Goal: Task Accomplishment & Management: Use online tool/utility

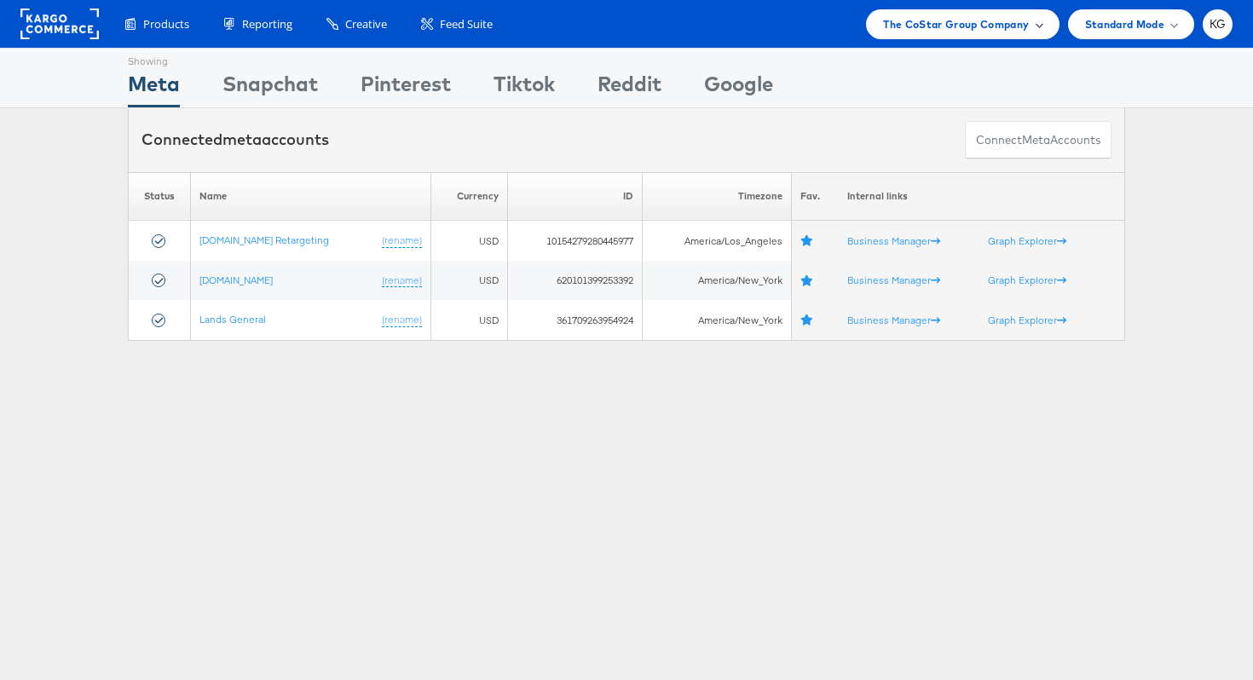
click at [966, 20] on span "The CoStar Group Company" at bounding box center [956, 24] width 146 height 18
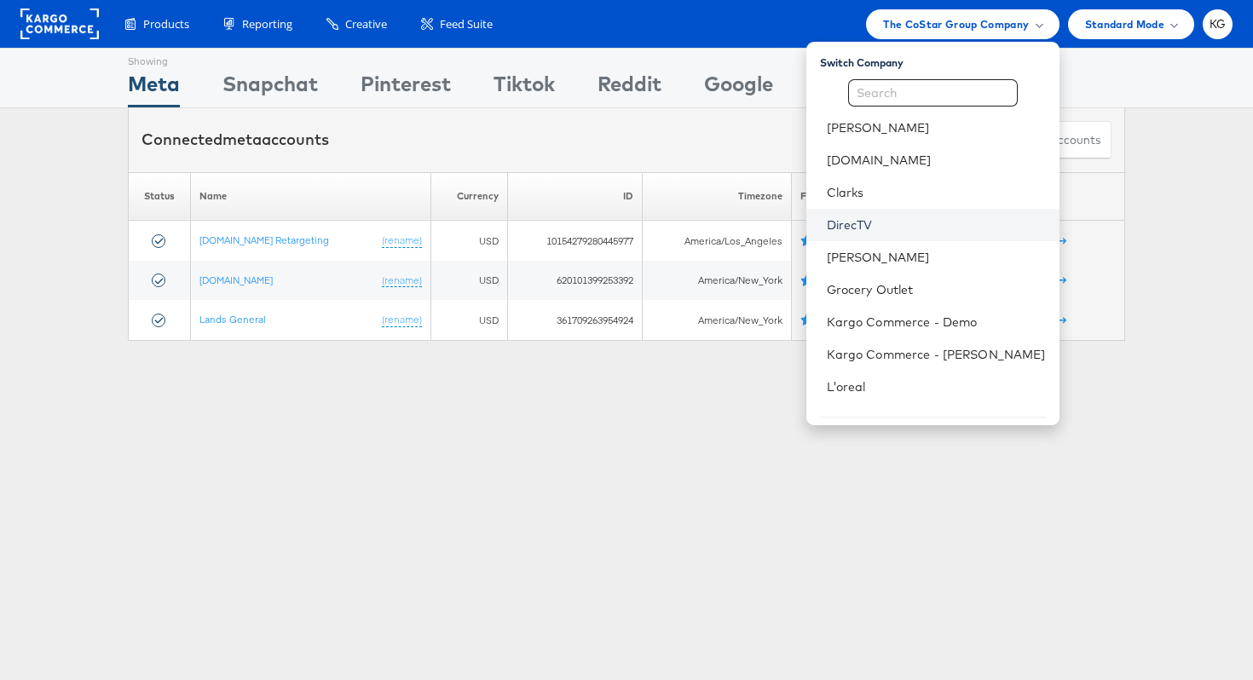
click at [909, 230] on link "DirecTV" at bounding box center [935, 224] width 219 height 17
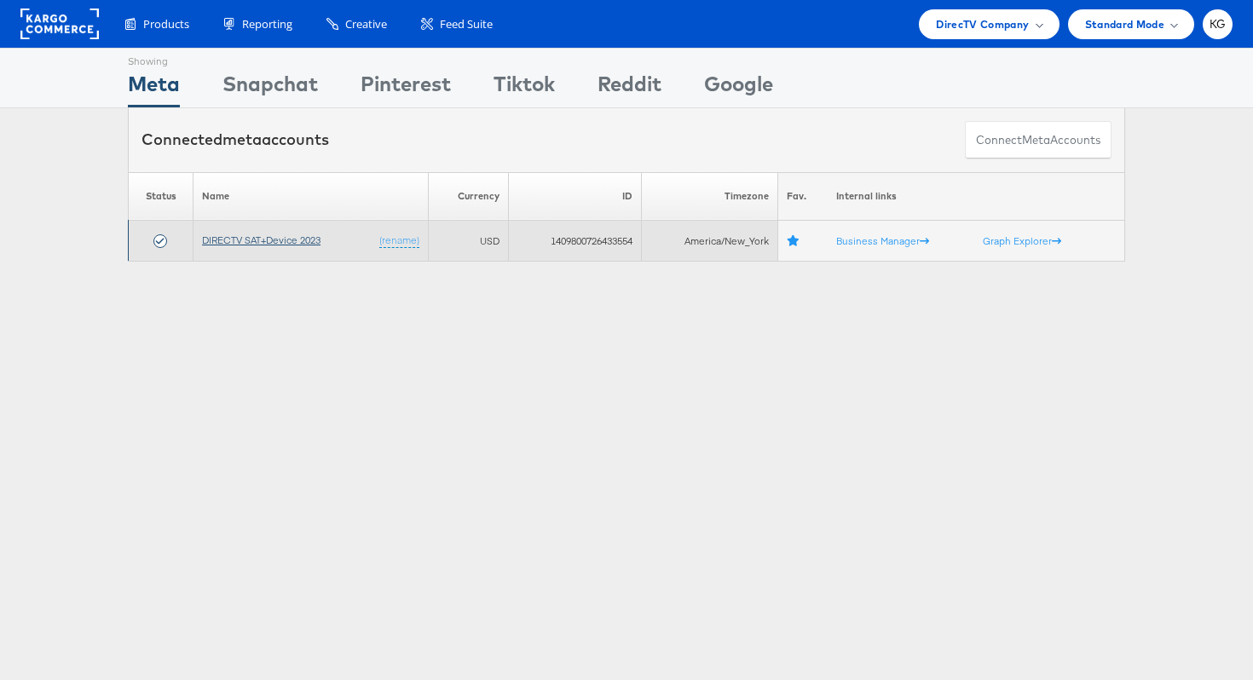
click at [286, 243] on link "DIRECTV SAT+Device 2023" at bounding box center [261, 239] width 118 height 13
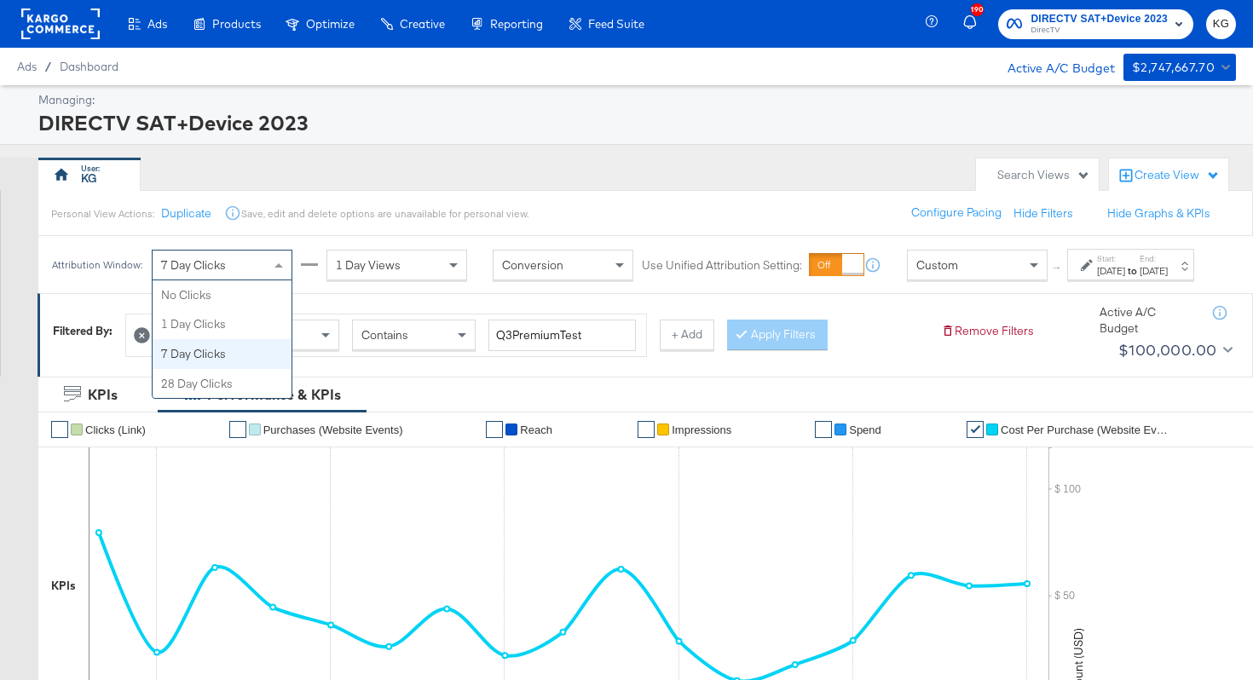
click at [237, 278] on div "7 Day Clicks" at bounding box center [222, 265] width 139 height 29
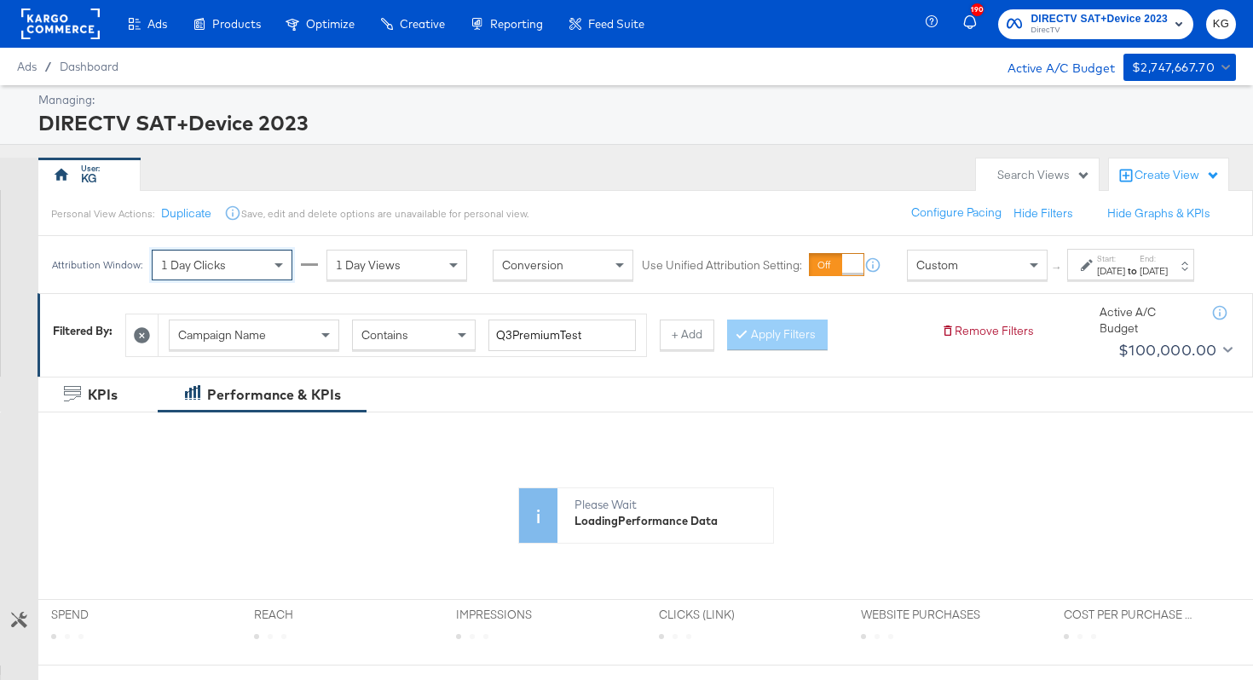
click at [358, 271] on span "1 Day Views" at bounding box center [368, 264] width 65 height 15
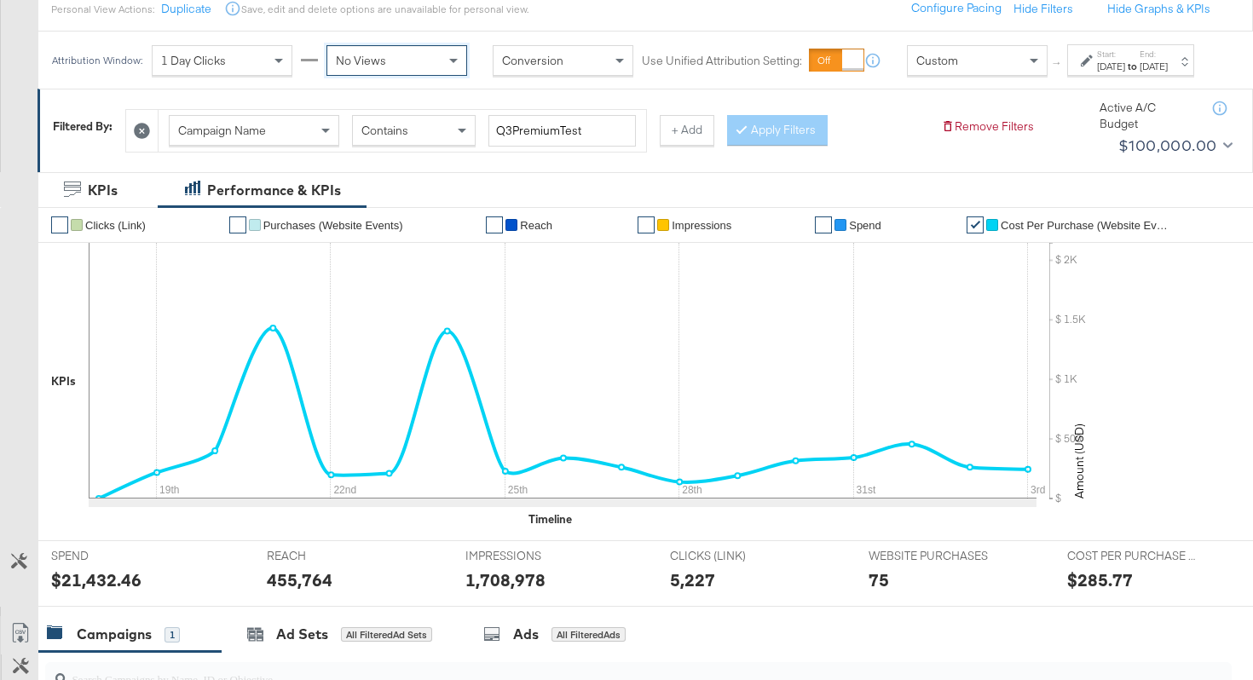
scroll to position [230, 0]
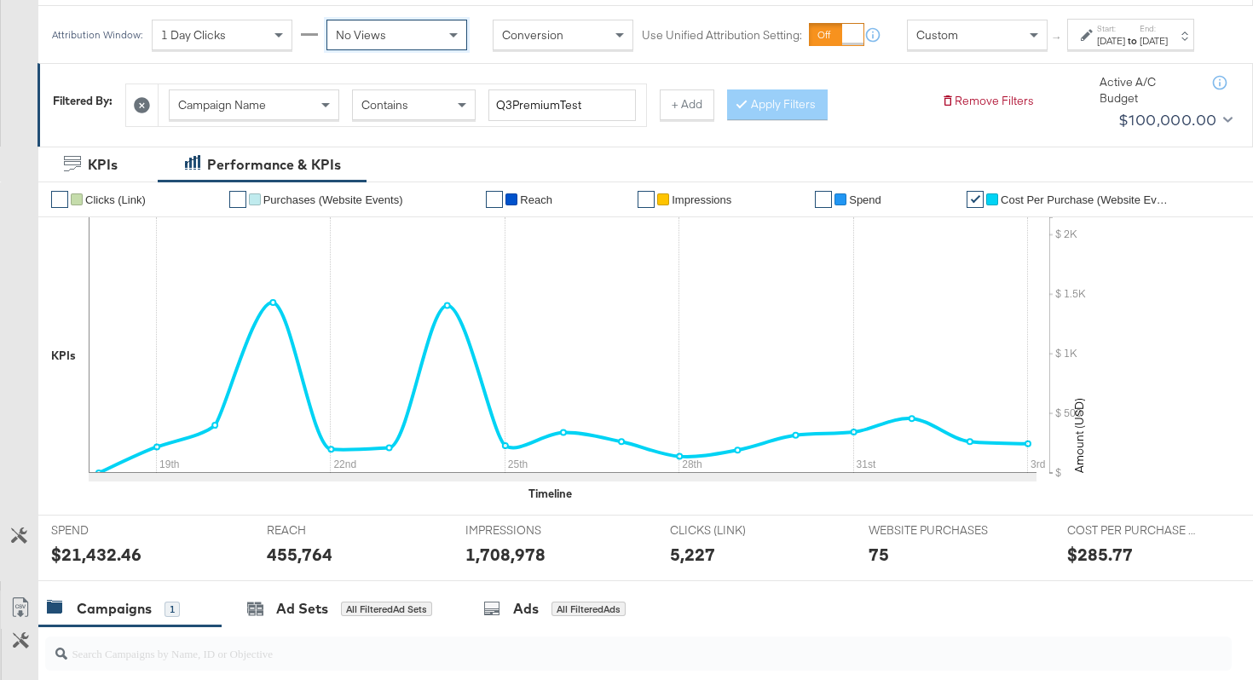
click at [1097, 48] on div "[DATE]" at bounding box center [1111, 41] width 28 height 14
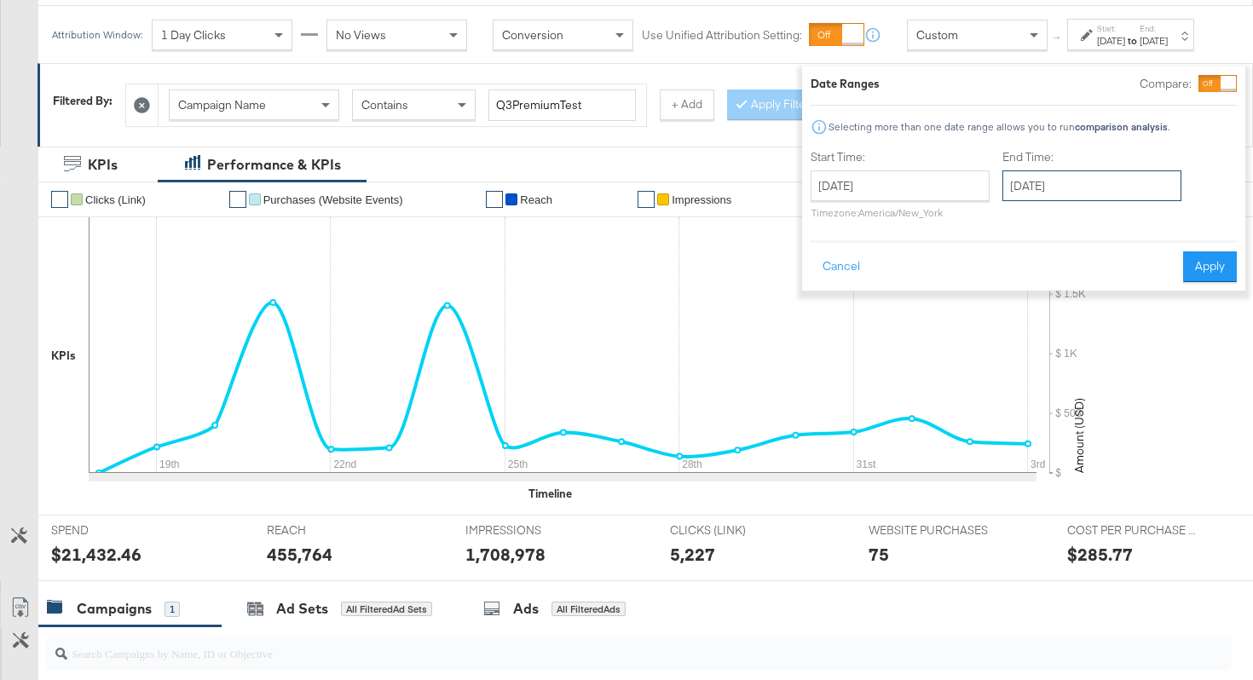
click at [1025, 187] on input "[DATE]" at bounding box center [1091, 185] width 179 height 31
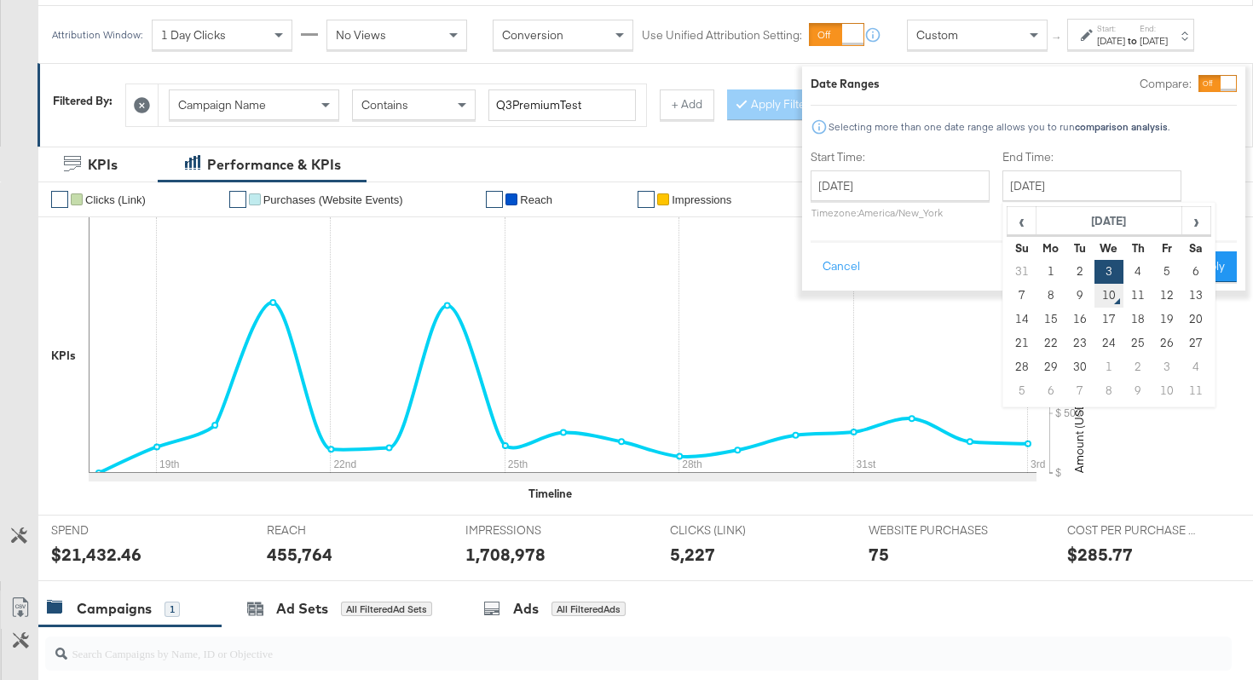
click at [1094, 301] on td "10" at bounding box center [1108, 296] width 29 height 24
type input "[DATE]"
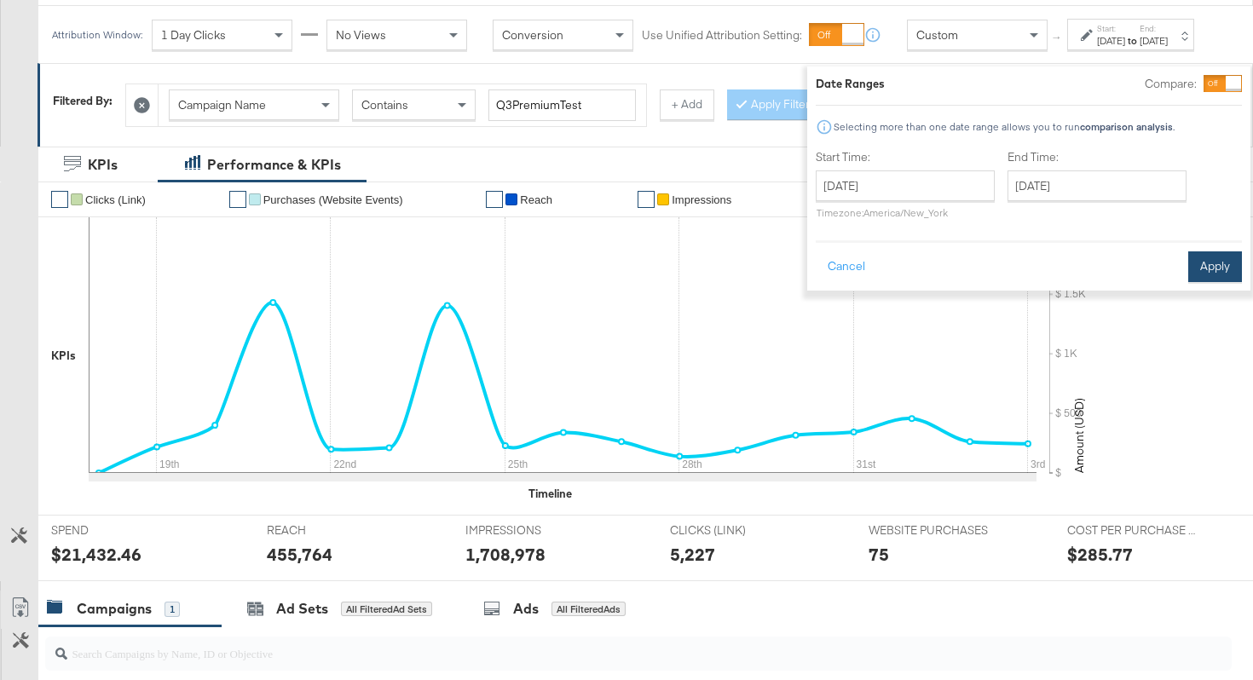
click at [1188, 276] on button "Apply" at bounding box center [1215, 266] width 54 height 31
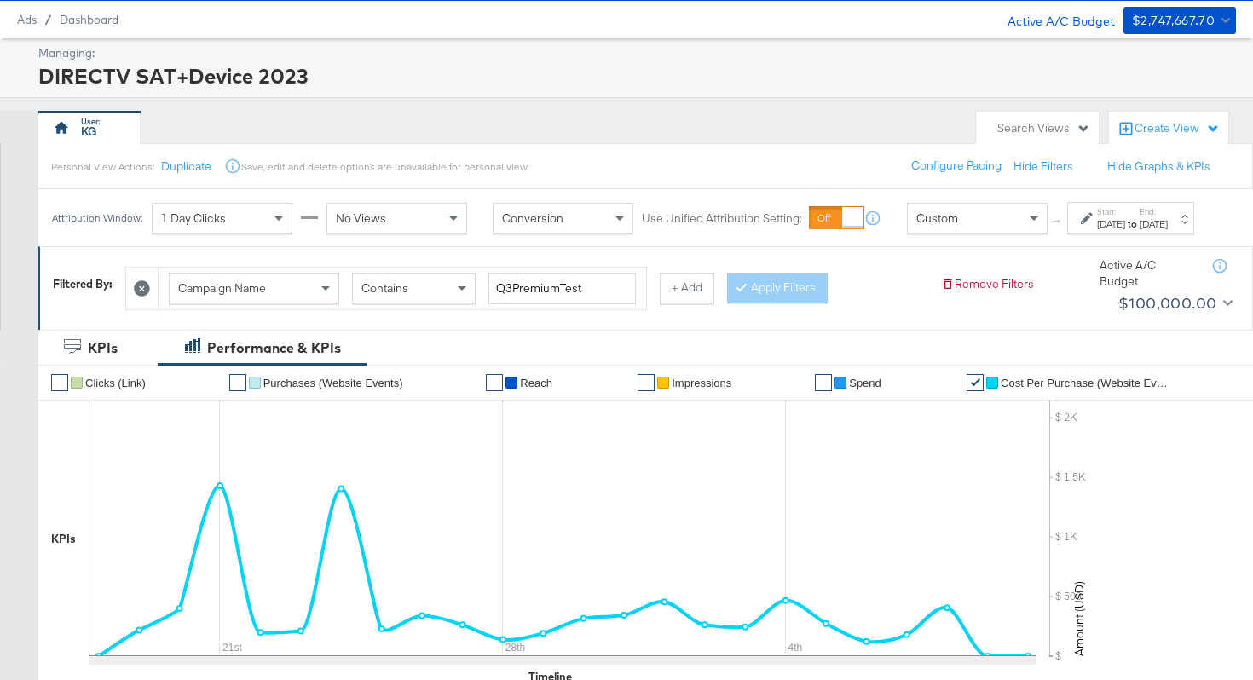
scroll to position [0, 0]
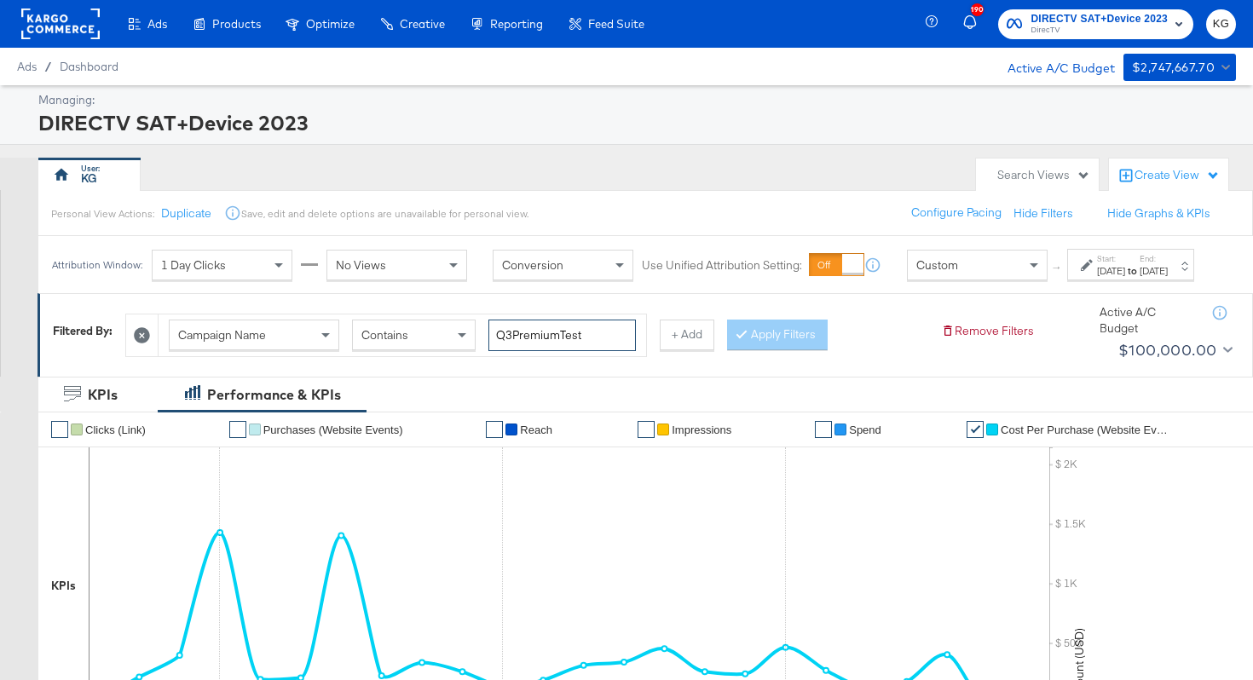
click at [567, 351] on input "Q3PremiumTest" at bounding box center [561, 336] width 147 height 32
click at [596, 351] on input "Q3PremiumTest" at bounding box center [561, 336] width 147 height 32
type input "Q3Premium"
click at [749, 347] on button "Apply Filters" at bounding box center [777, 335] width 101 height 31
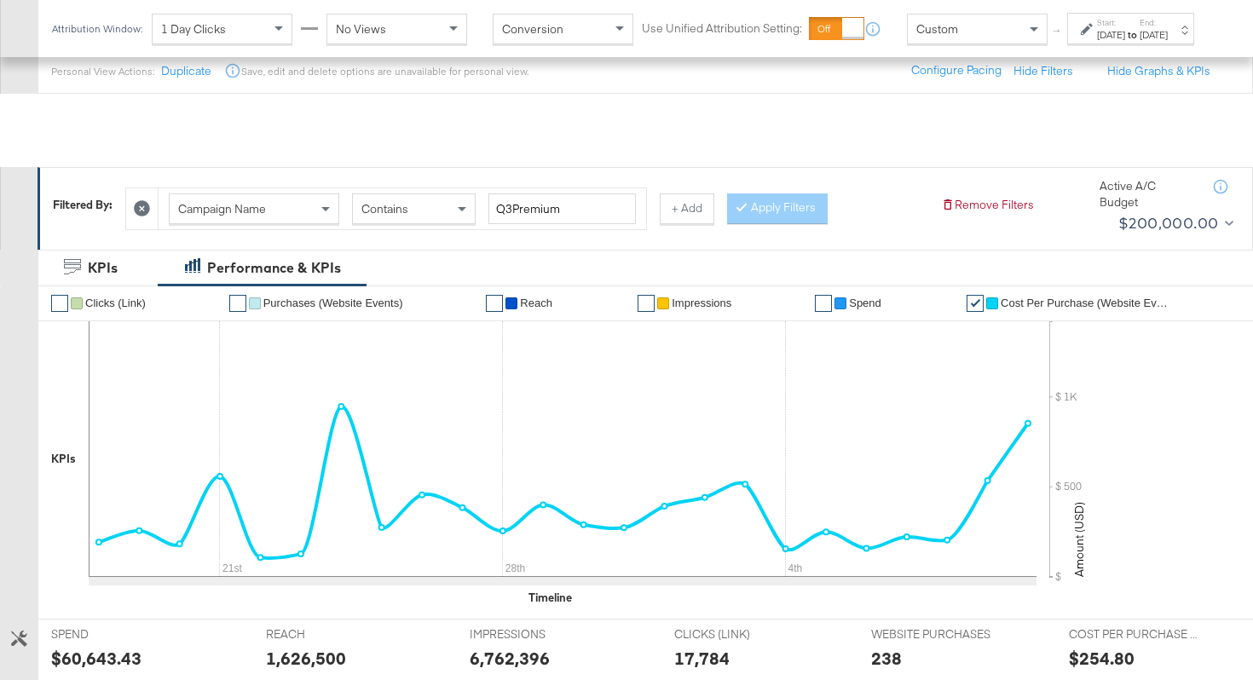
scroll to position [108, 0]
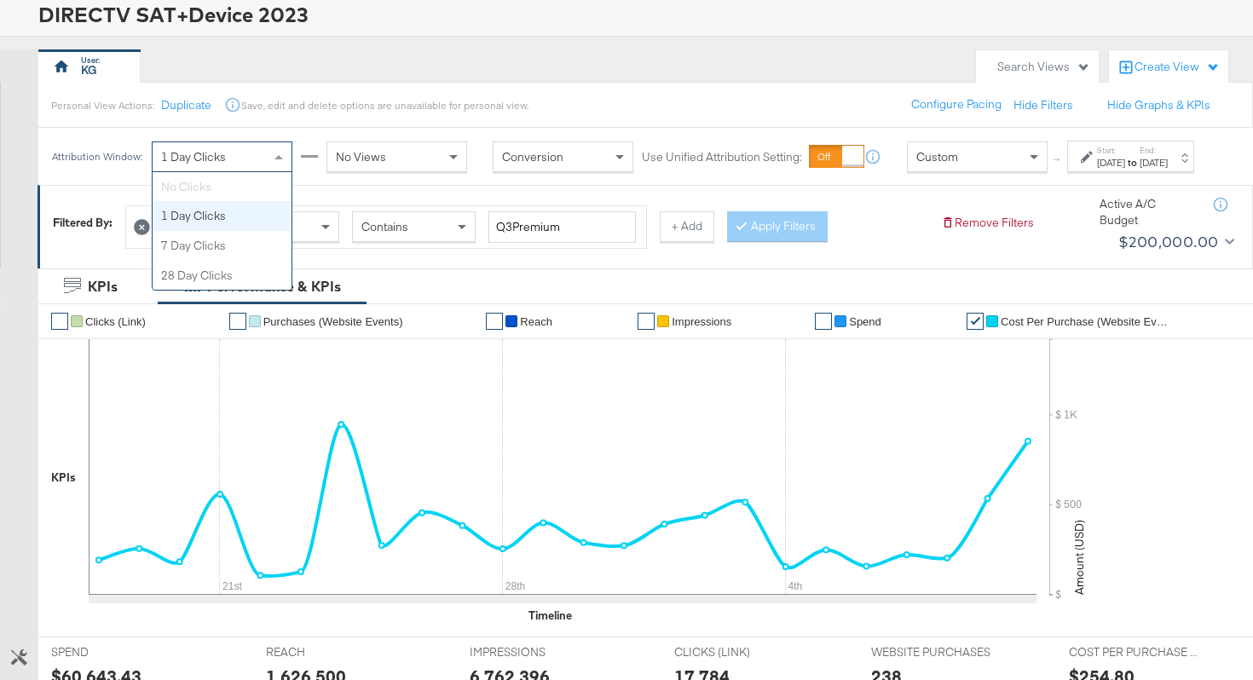
click at [210, 171] on div "1 Day Clicks" at bounding box center [222, 156] width 139 height 29
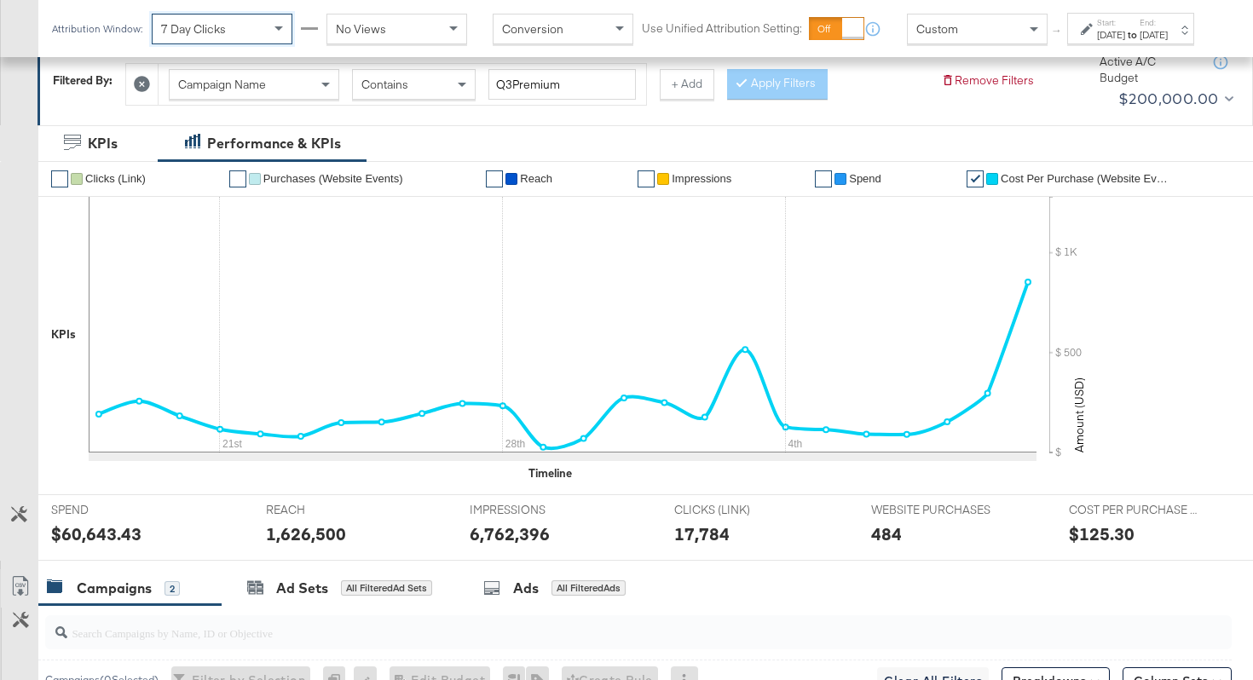
scroll to position [617, 0]
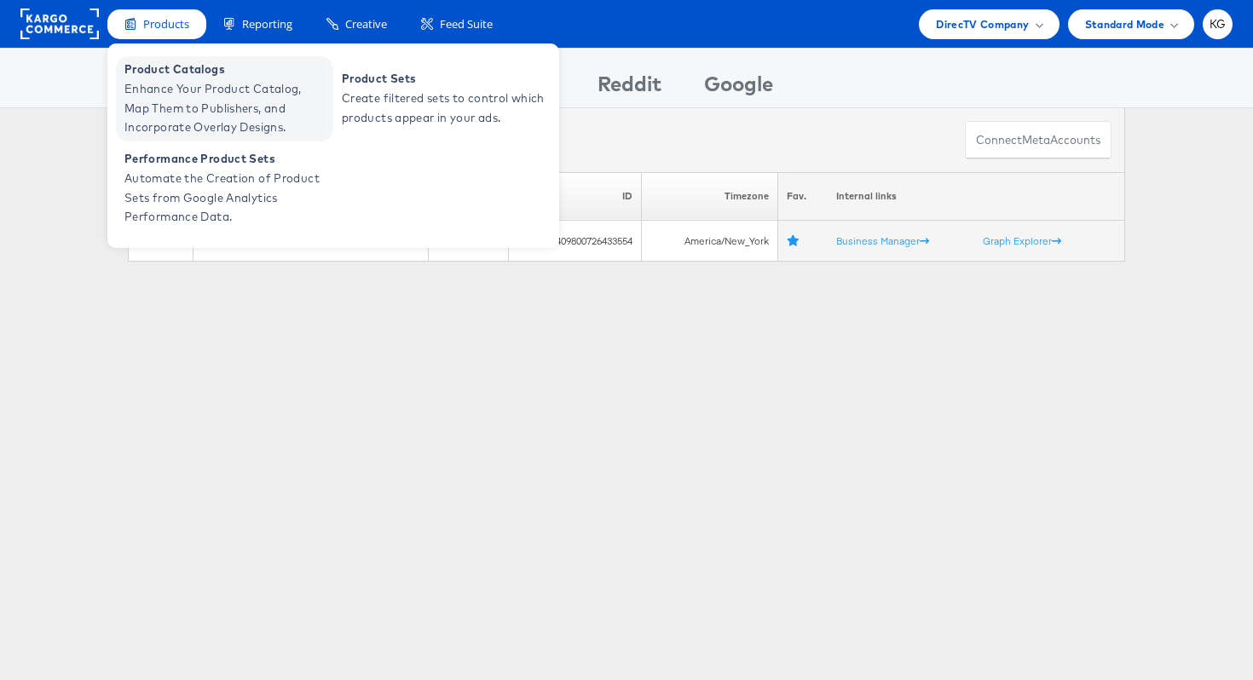
click at [193, 80] on span "Enhance Your Product Catalog, Map Them to Publishers, and Incorporate Overlay D…" at bounding box center [226, 108] width 204 height 58
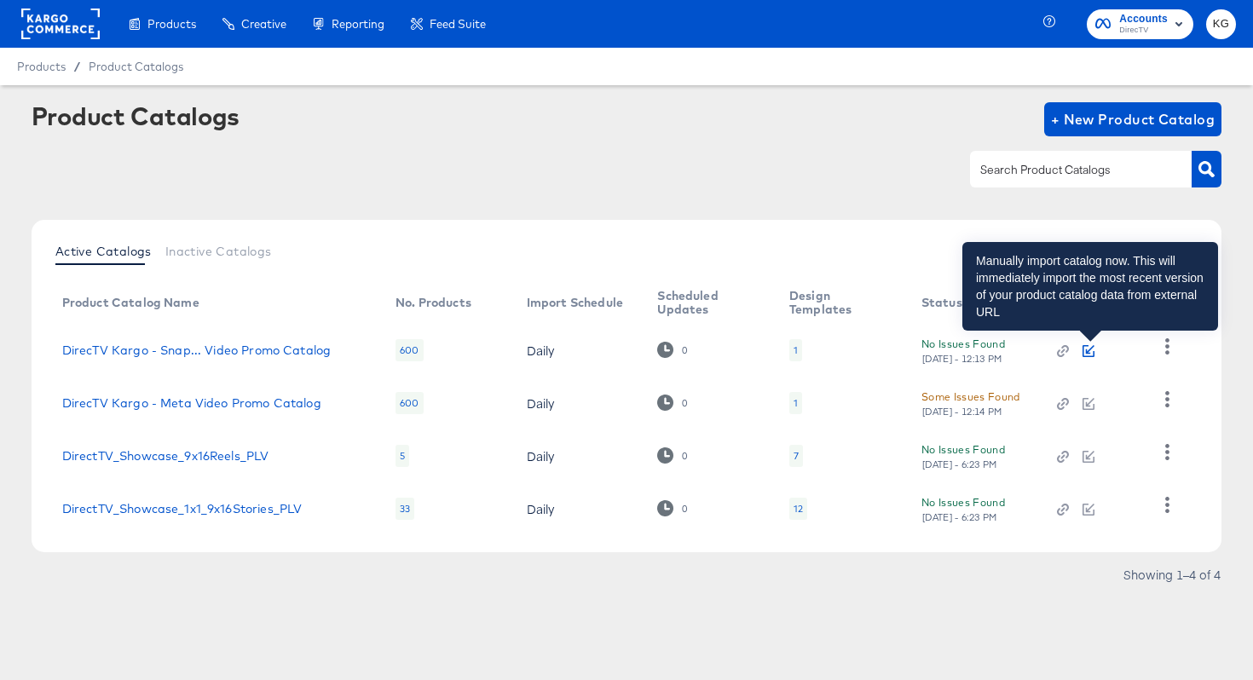
click at [1093, 351] on icon "button" at bounding box center [1088, 351] width 12 height 12
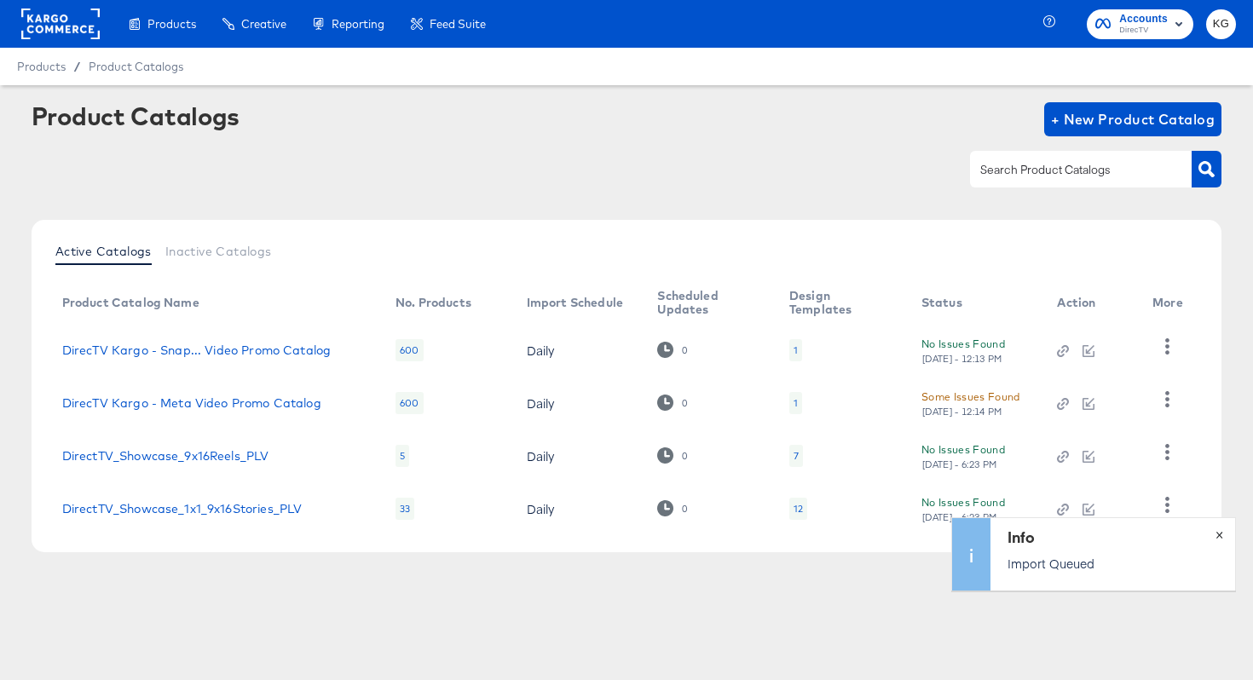
click at [1222, 533] on span "×" at bounding box center [1219, 533] width 8 height 20
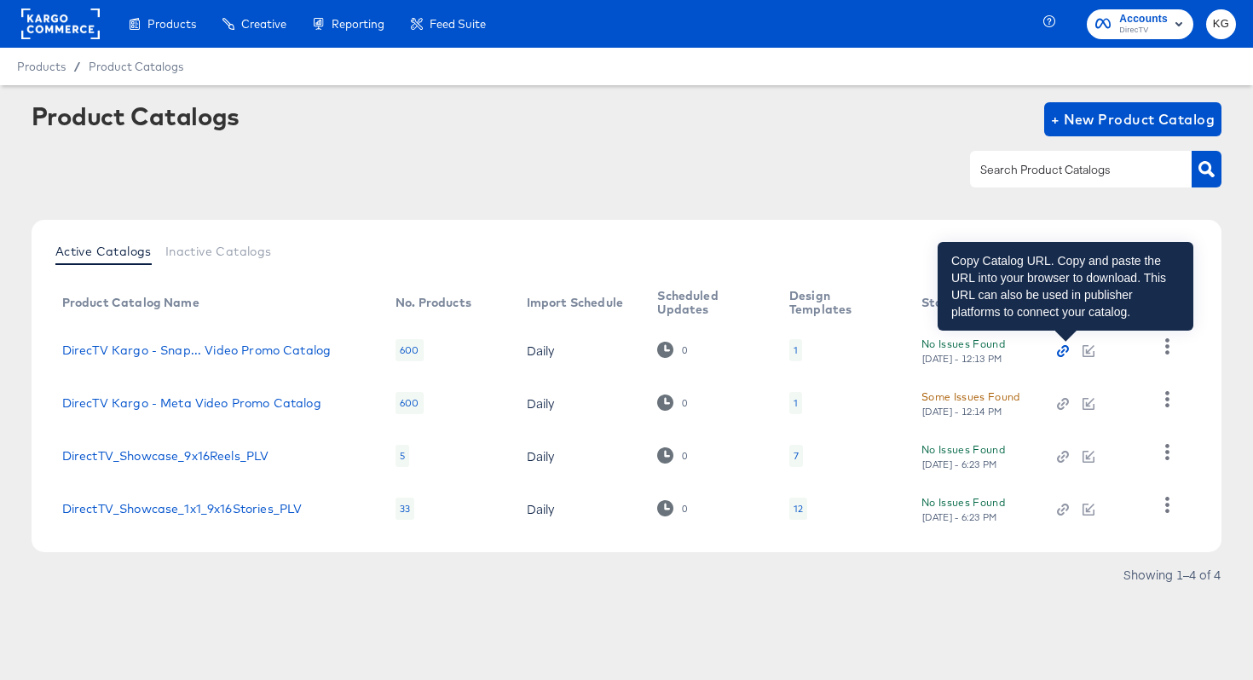
click at [1063, 352] on icon "button" at bounding box center [1063, 351] width 12 height 12
